Goal: Find specific page/section: Find specific page/section

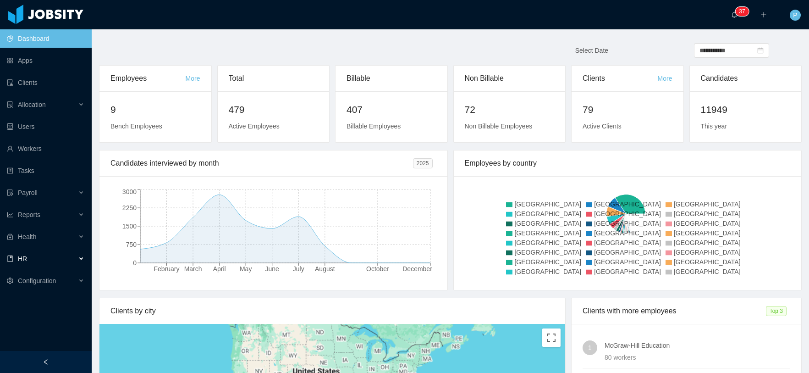
click at [49, 257] on div "HR" at bounding box center [46, 258] width 92 height 18
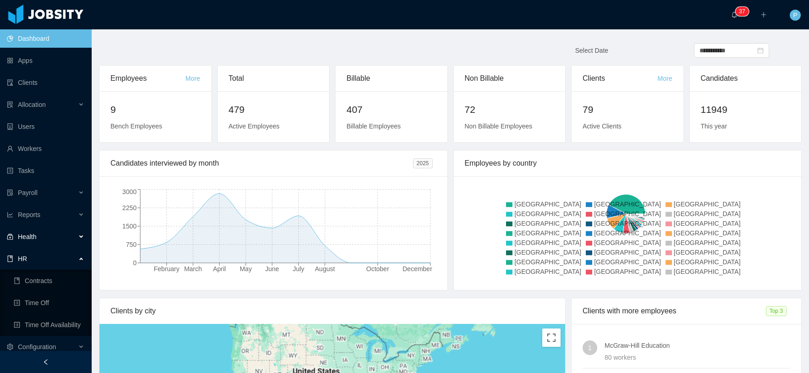
scroll to position [7, 0]
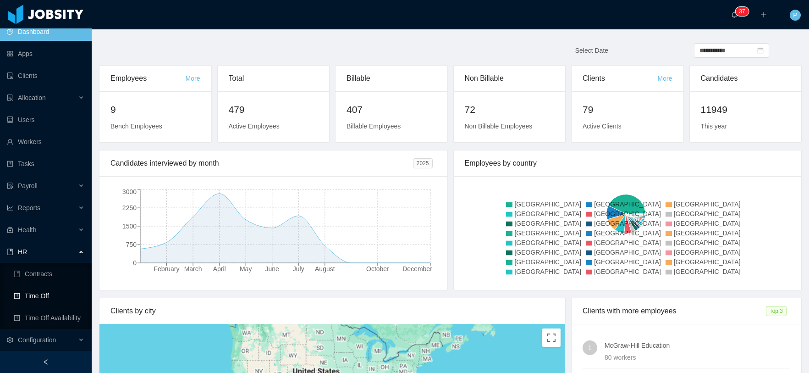
click at [50, 292] on link "Time Off" at bounding box center [49, 295] width 71 height 18
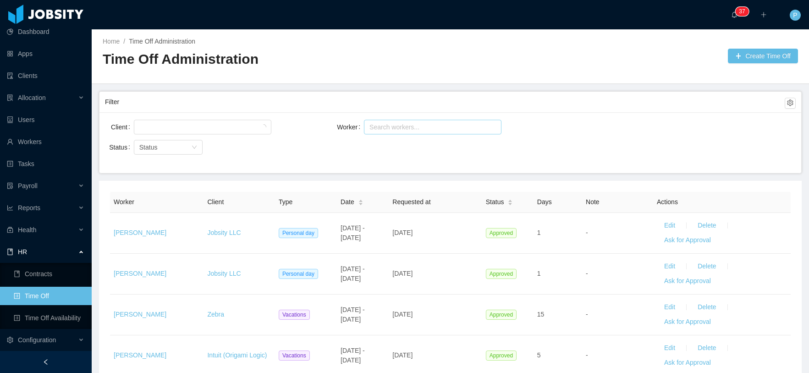
click at [380, 127] on div "Search workers..." at bounding box center [428, 126] width 118 height 9
type input "**********"
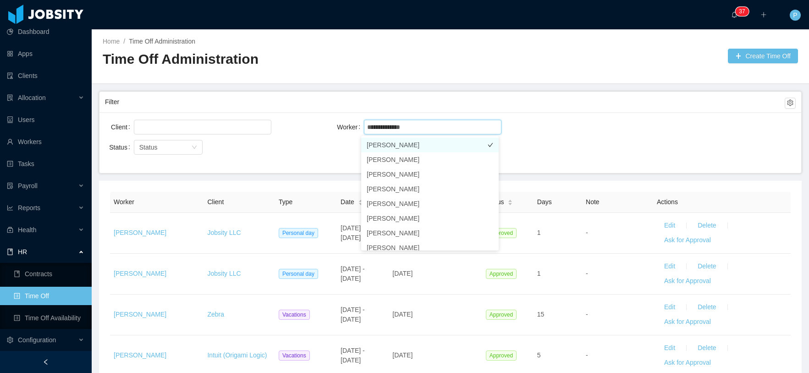
click at [385, 149] on li "[PERSON_NAME]" at bounding box center [430, 145] width 138 height 15
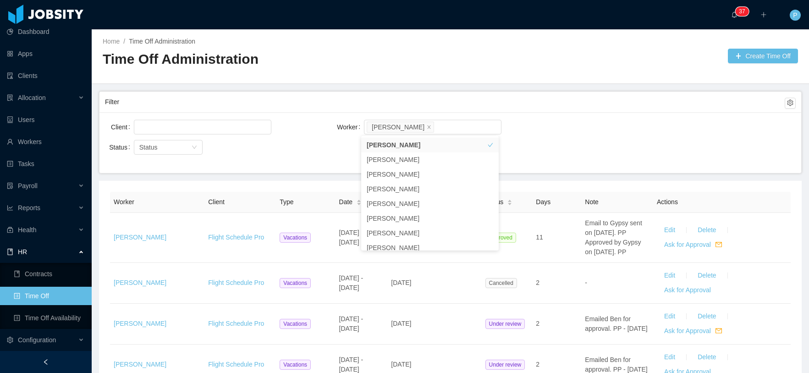
click at [583, 149] on div "Client Worker Search workers... [PERSON_NAME] Status Status" at bounding box center [450, 142] width 702 height 61
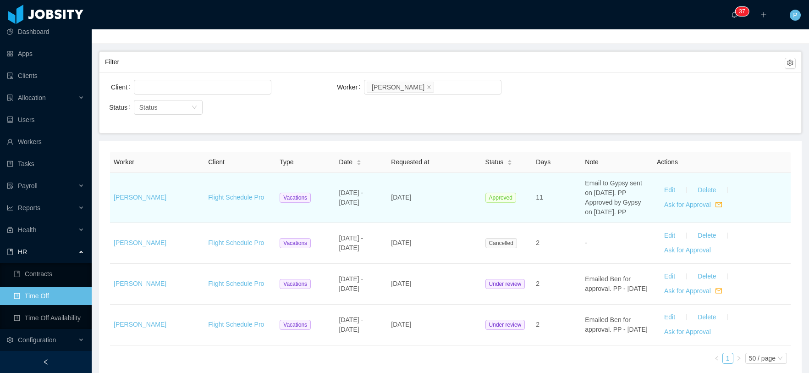
scroll to position [88, 0]
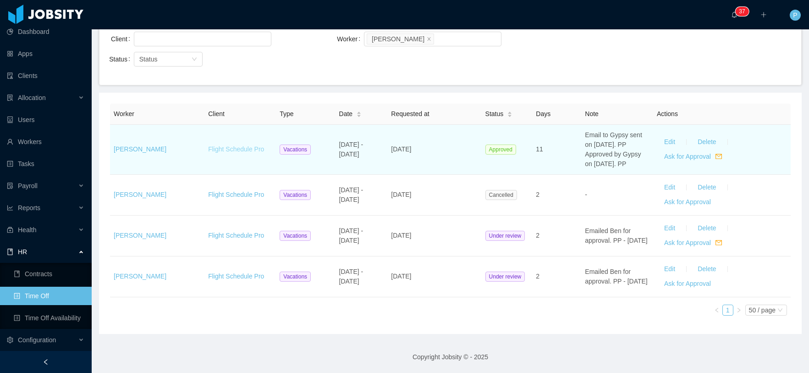
click at [208, 146] on link "Flight Schedule Pro" at bounding box center [236, 148] width 56 height 7
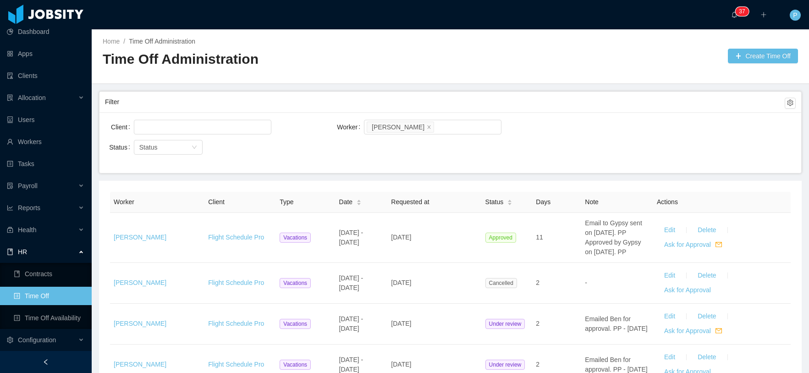
scroll to position [88, 0]
